Goal: Task Accomplishment & Management: Manage account settings

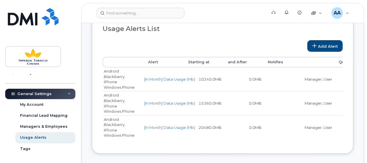
scroll to position [116, 0]
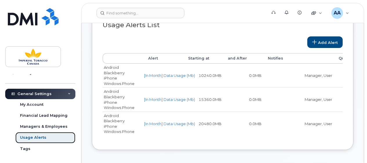
click at [36, 137] on div "Usage Alerts" at bounding box center [33, 137] width 26 height 5
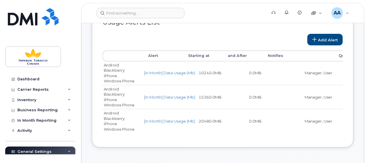
scroll to position [81, 0]
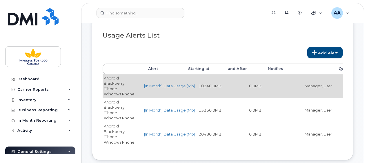
click at [115, 88] on td "Android [GEOGRAPHIC_DATA] iPhone Windows Phone" at bounding box center [123, 86] width 40 height 24
click at [175, 86] on link "[In Month] Data Usage (Mb)" at bounding box center [169, 86] width 51 height 5
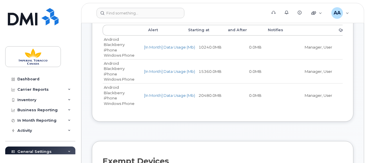
scroll to position [168, 0]
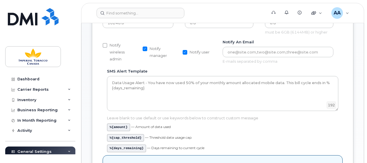
scroll to position [80, 0]
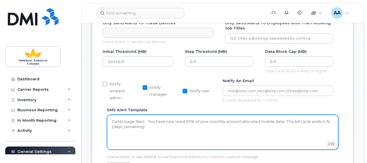
click at [148, 127] on textarea "Data Usage Alert - You have now used 50% of your monthly amount allocated mobil…" at bounding box center [222, 132] width 231 height 35
click at [172, 128] on textarea "Data Usage Alert - You have now used 50% of your monthly amount allocated mobil…" at bounding box center [222, 132] width 231 height 35
click at [168, 129] on textarea "Data Usage Alert - You have now used 50% of your monthly amount allocated mobil…" at bounding box center [222, 132] width 231 height 35
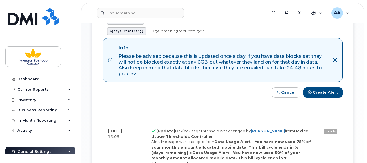
scroll to position [225, 0]
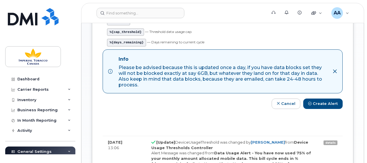
type textarea "Data Usage Alert - You have now used 50% of your monthly amount allocated mobil…"
